Goal: Find contact information: Find contact information

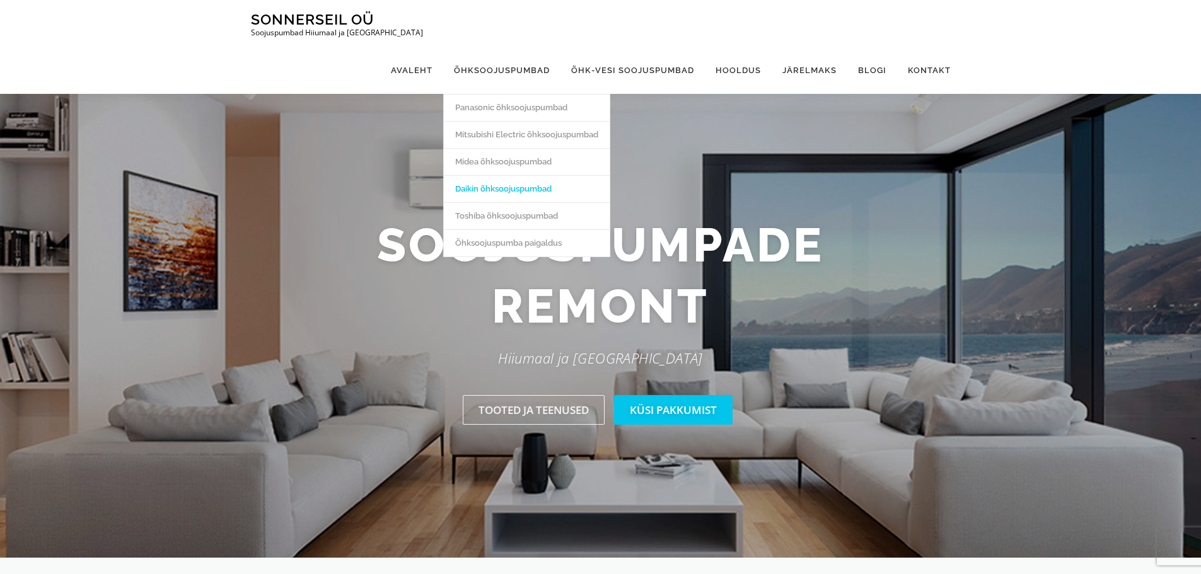
click at [512, 175] on link "Daikin õhksoojuspumbad" at bounding box center [527, 188] width 166 height 27
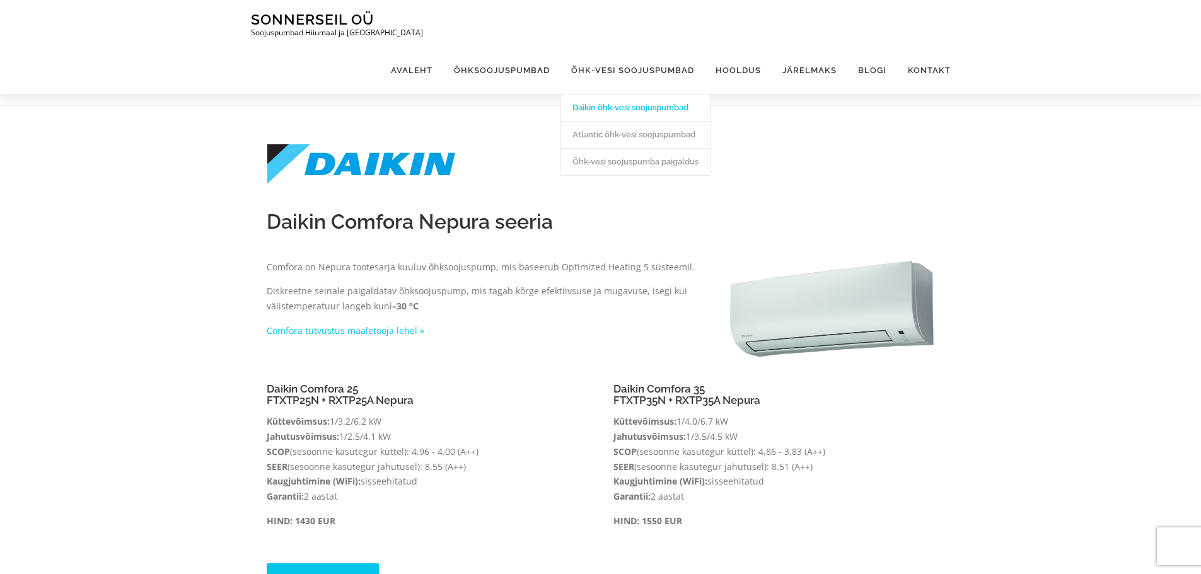
click at [612, 94] on link "Daikin õhk-vesi soojuspumbad" at bounding box center [635, 107] width 149 height 27
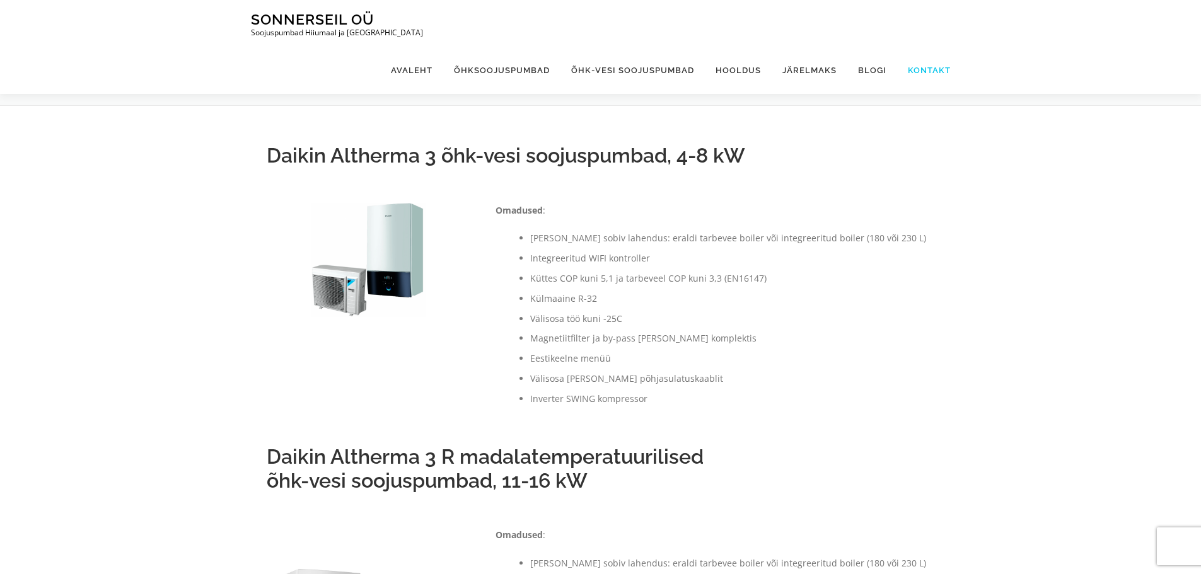
click at [928, 47] on link "Kontakt" at bounding box center [924, 70] width 54 height 47
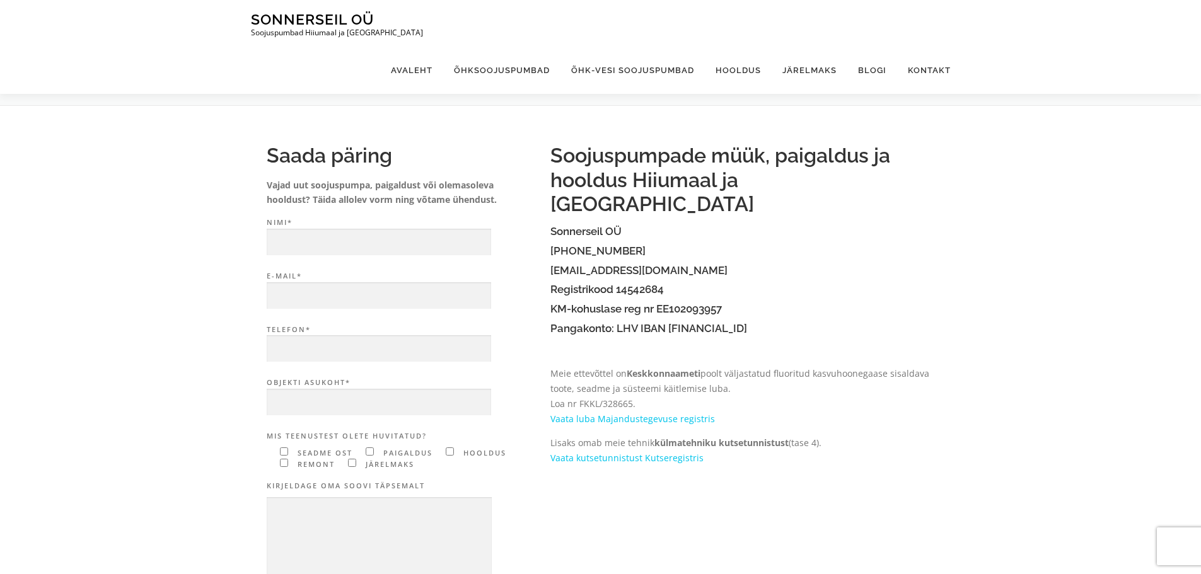
click at [147, 160] on div "Saada päring Vajad uut soojuspumpa, paigaldust või olemasoleva hooldust? Täida …" at bounding box center [600, 432] width 1201 height 654
